Goal: Transaction & Acquisition: Book appointment/travel/reservation

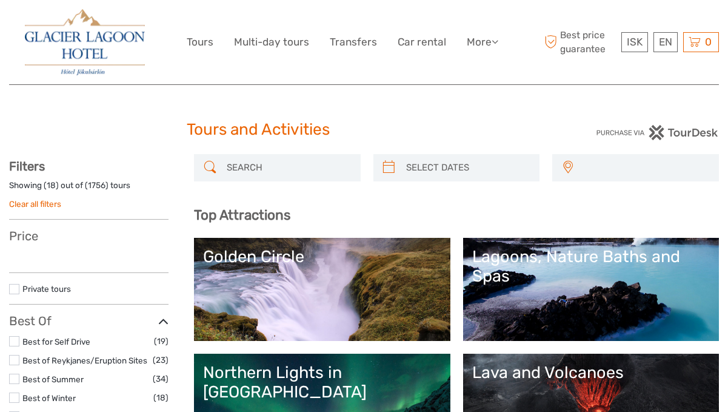
select select
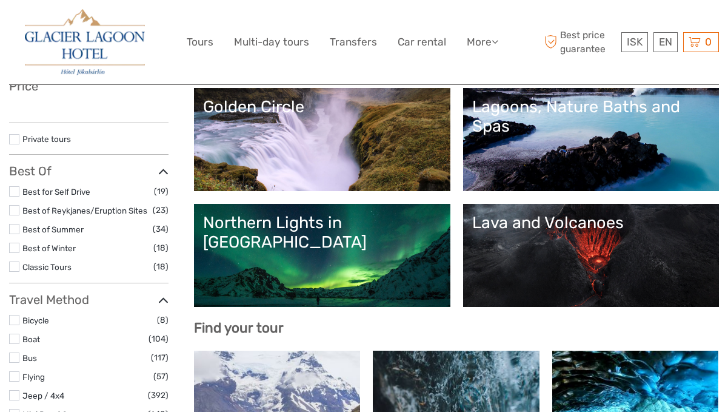
select select
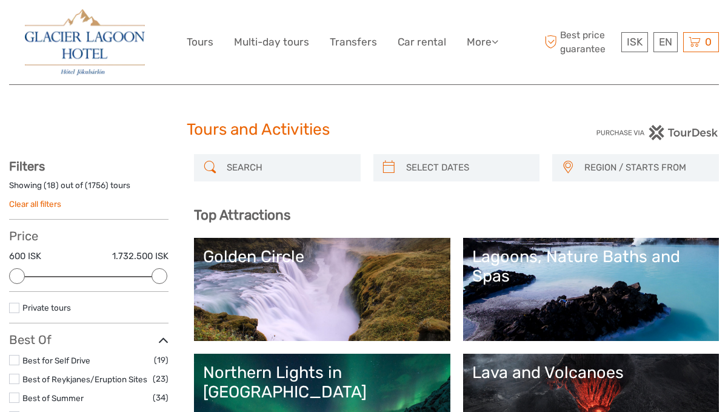
scroll to position [1, 0]
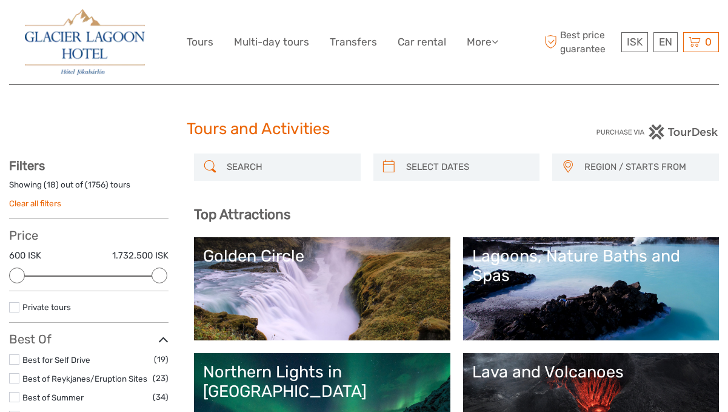
click at [590, 176] on span "REGION / STARTS FROM" at bounding box center [646, 167] width 134 height 20
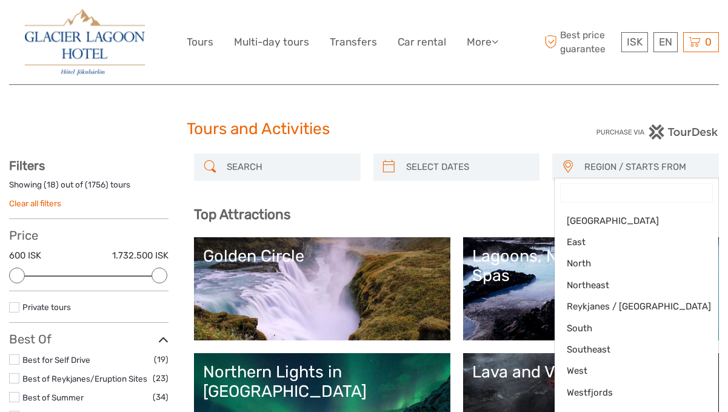
type input "j"
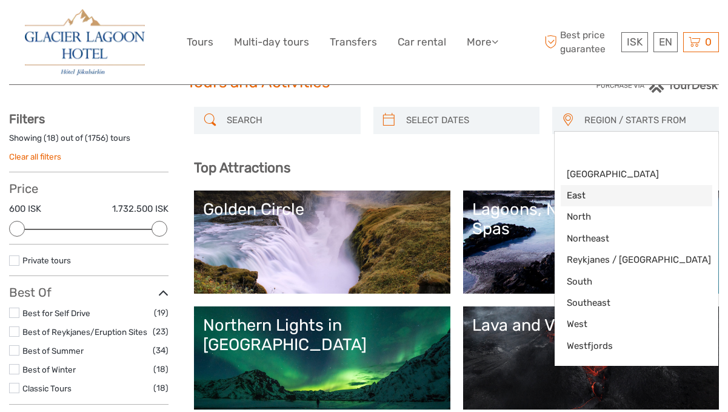
click at [602, 192] on span "East" at bounding box center [626, 195] width 119 height 13
select select "East"
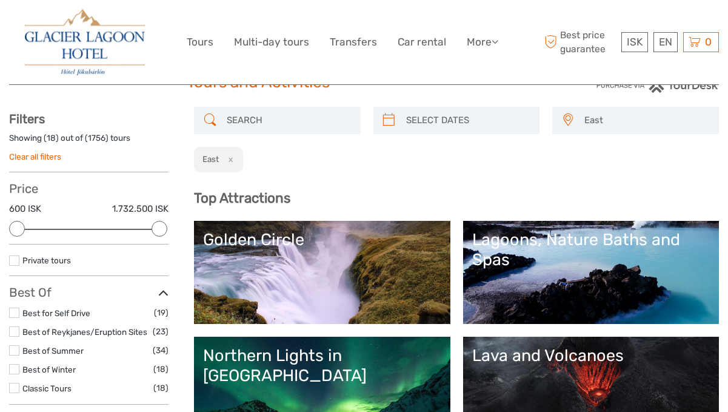
scroll to position [3, 0]
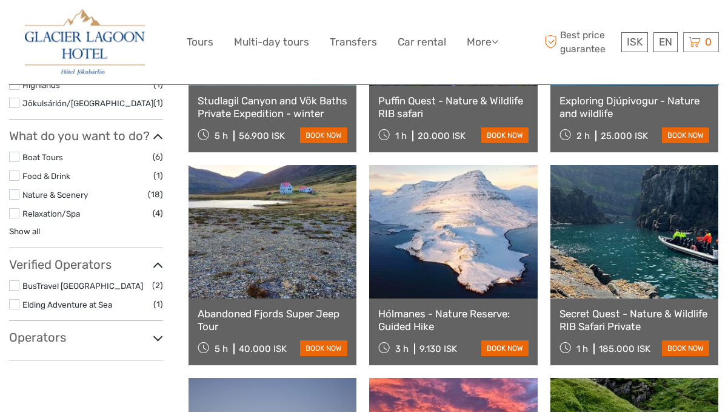
scroll to position [494, 0]
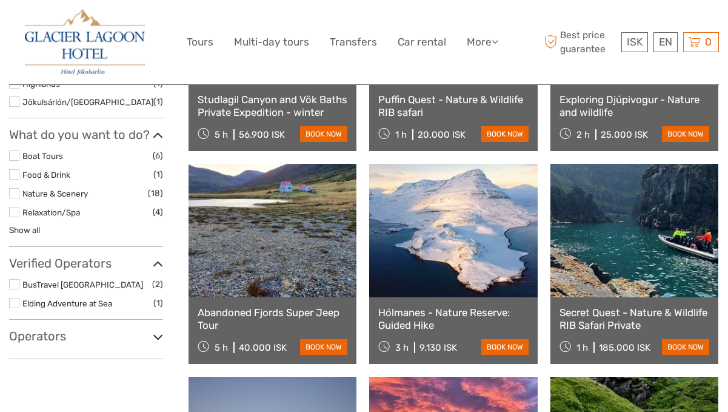
click at [490, 255] on link at bounding box center [453, 230] width 168 height 133
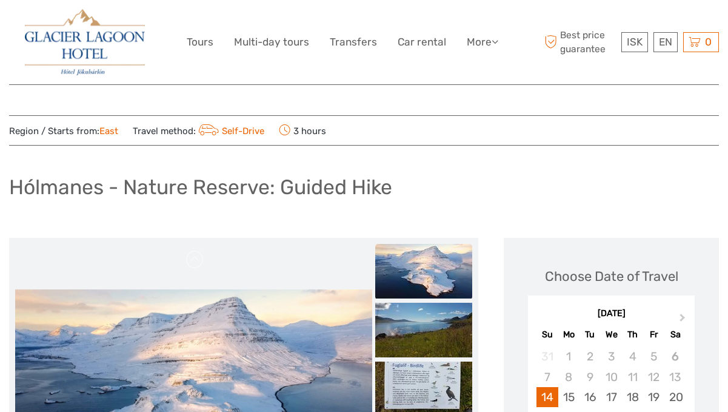
click at [122, 130] on div "Region / Starts from: East Travel method: Self-Drive 3 hours" at bounding box center [364, 130] width 710 height 17
click at [110, 130] on link "East" at bounding box center [108, 130] width 19 height 11
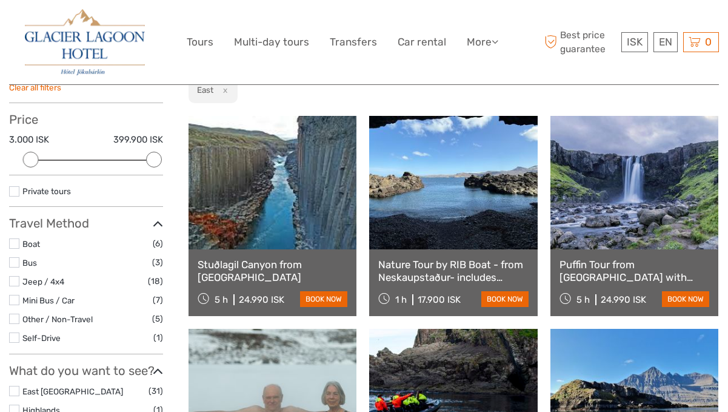
scroll to position [339, 0]
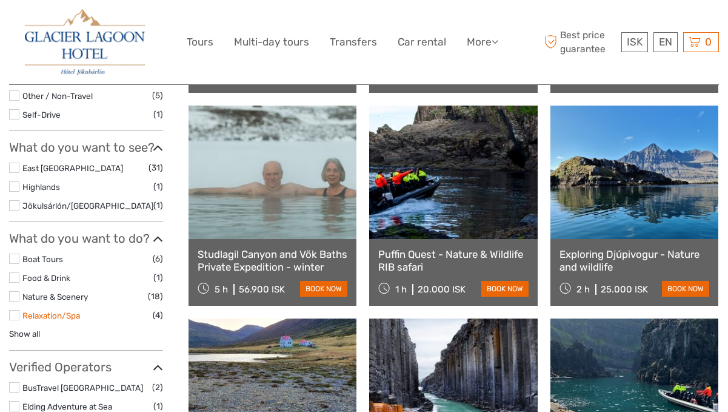
click at [64, 317] on link "Relaxation/Spa" at bounding box center [51, 315] width 58 height 10
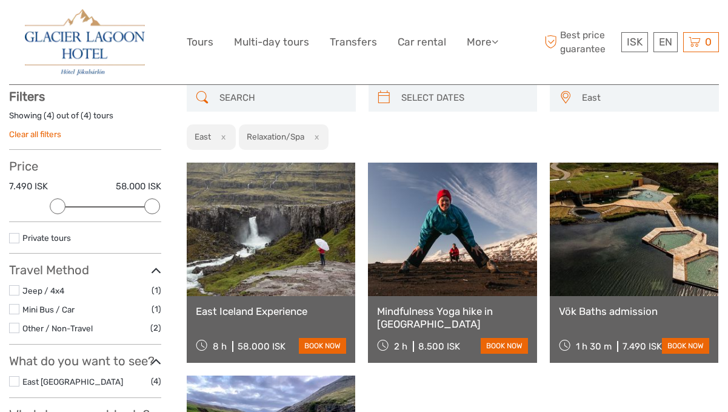
scroll to position [68, 0]
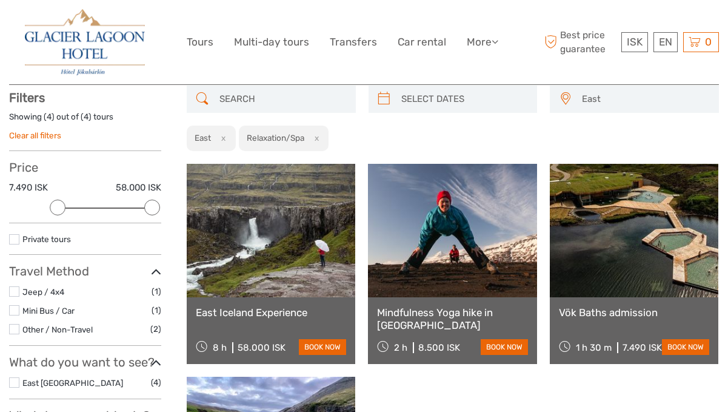
click at [649, 207] on link at bounding box center [634, 230] width 168 height 133
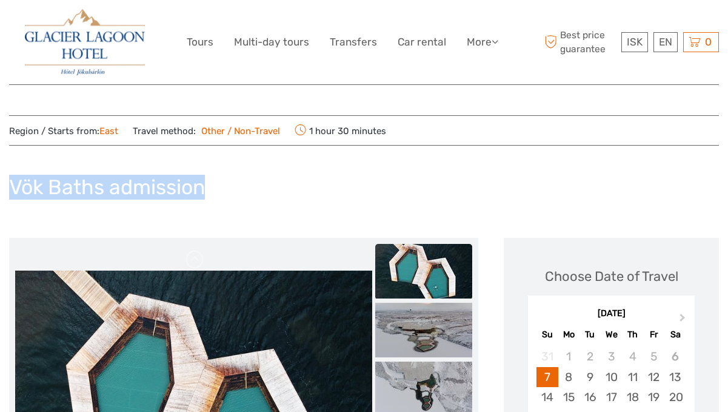
drag, startPoint x: 239, startPoint y: 184, endPoint x: -27, endPoint y: 175, distance: 266.2
copy h1 "Vök Baths admission"
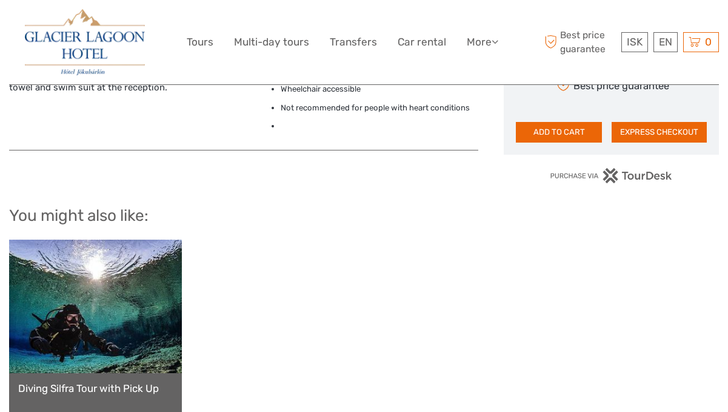
scroll to position [1176, 0]
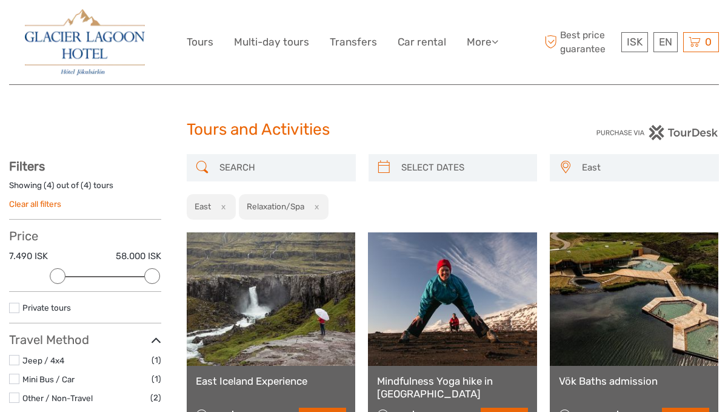
click at [55, 201] on link "Clear all filters" at bounding box center [35, 204] width 52 height 10
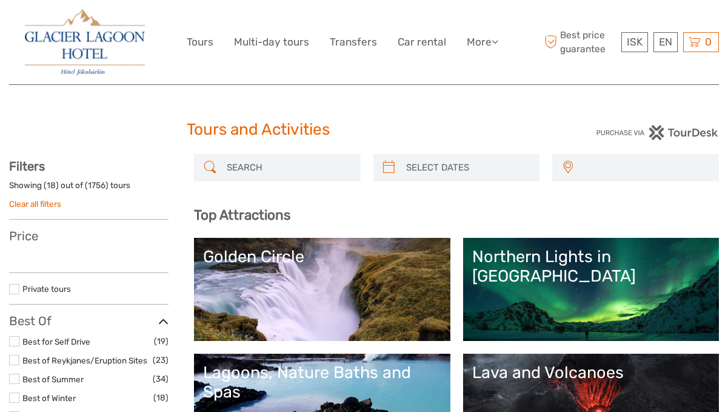
select select
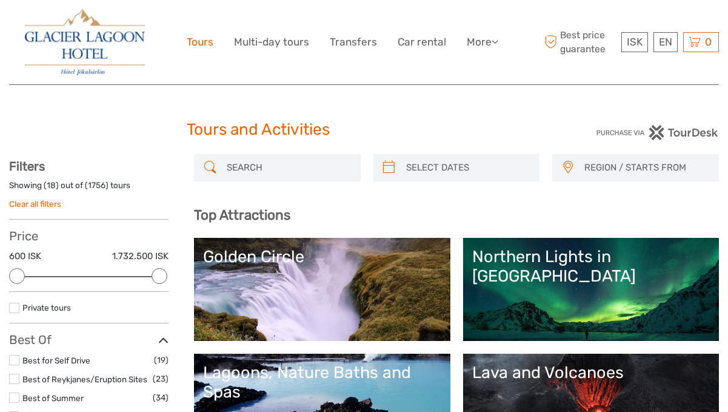
click at [206, 45] on link "Tours" at bounding box center [200, 42] width 27 height 18
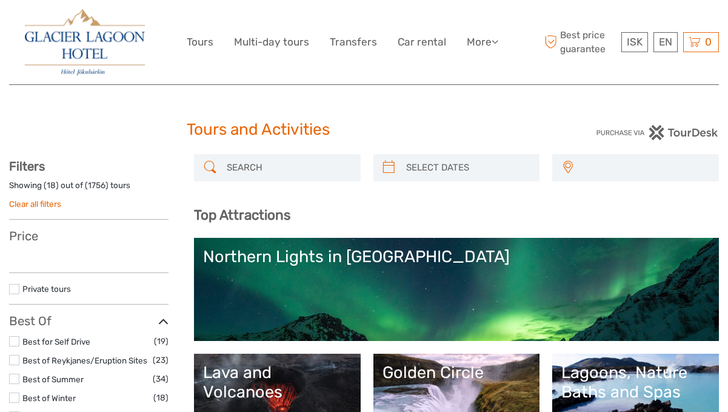
select select
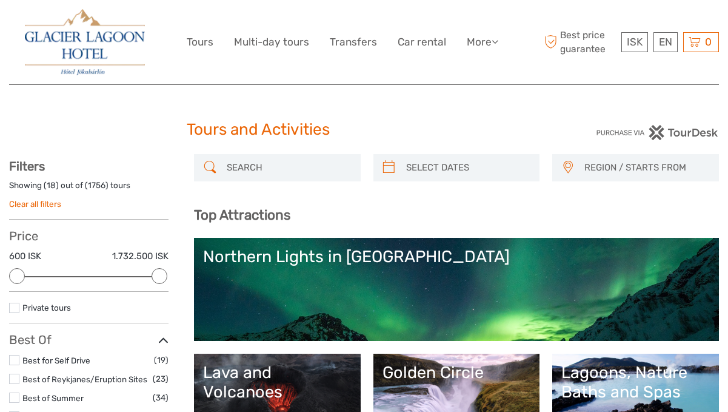
click at [480, 52] on div "ISK ISK € $ £ EN English Español Deutsch Tours Multi-day tours Transfers Car re…" at bounding box center [364, 42] width 355 height 66
click at [480, 42] on link "More" at bounding box center [483, 42] width 32 height 18
click at [104, 59] on img at bounding box center [85, 42] width 120 height 66
